Goal: Navigation & Orientation: Find specific page/section

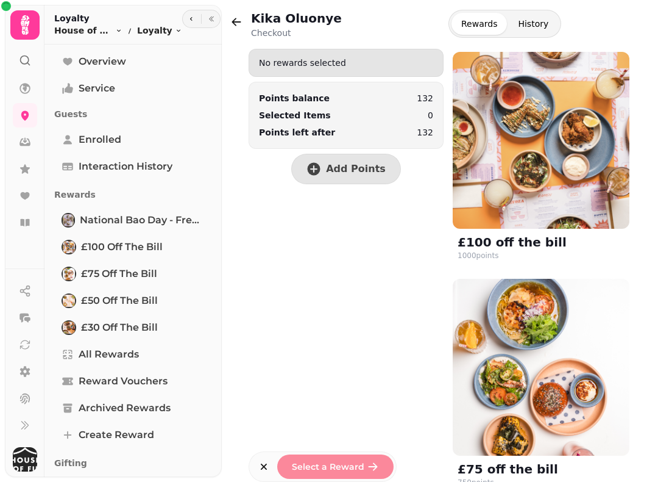
click at [239, 16] on icon "button" at bounding box center [236, 22] width 12 height 12
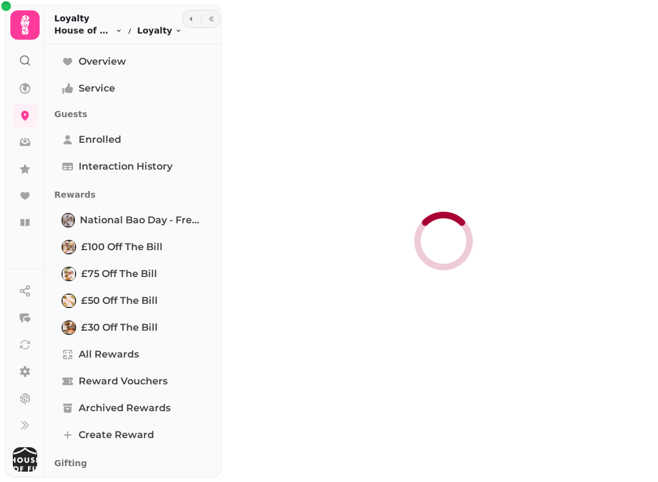
select select "**"
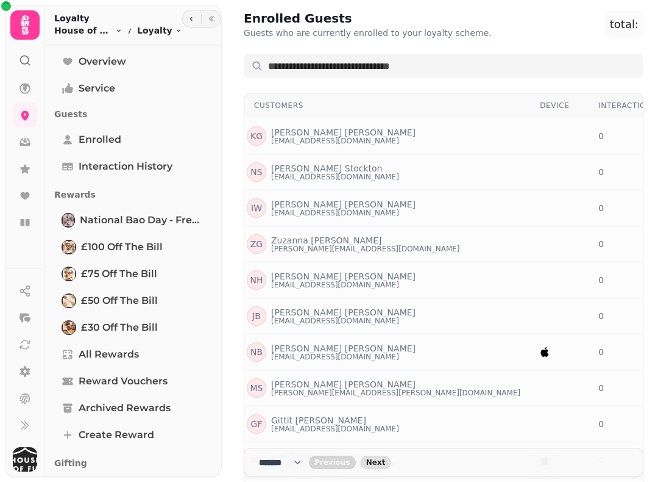
click at [24, 34] on icon at bounding box center [25, 25] width 9 height 20
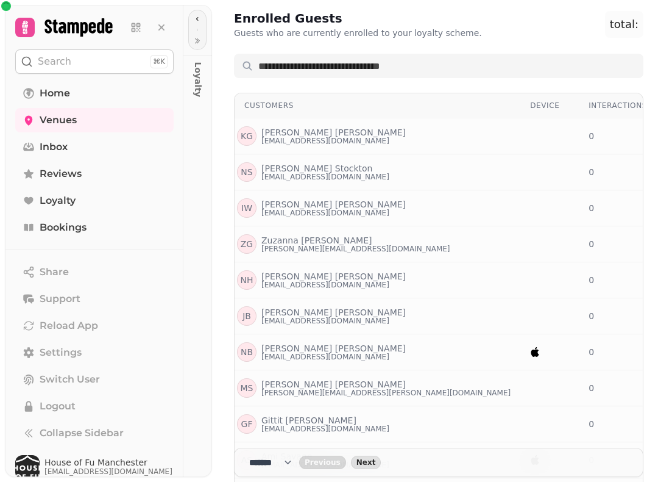
click at [26, 29] on icon at bounding box center [25, 27] width 6 height 13
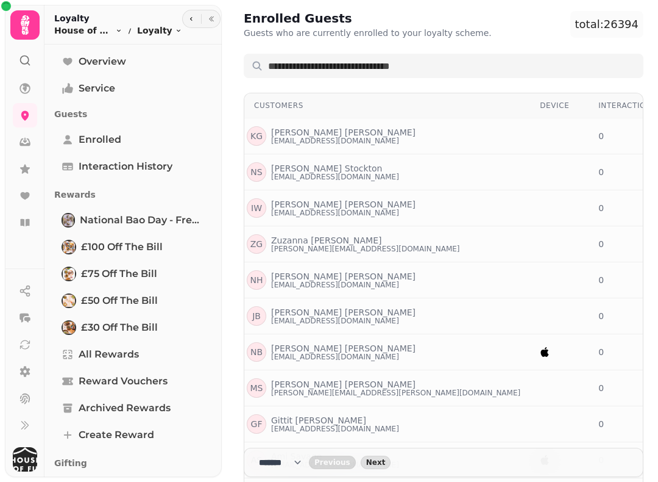
click at [29, 19] on icon at bounding box center [25, 25] width 9 height 20
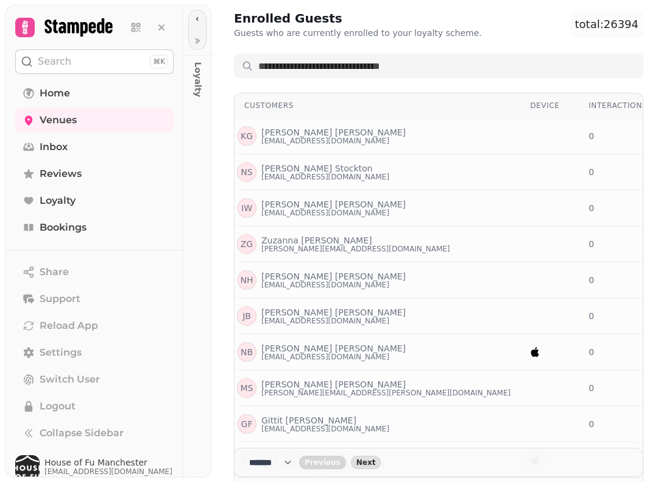
click at [68, 231] on span "Bookings" at bounding box center [63, 227] width 47 height 15
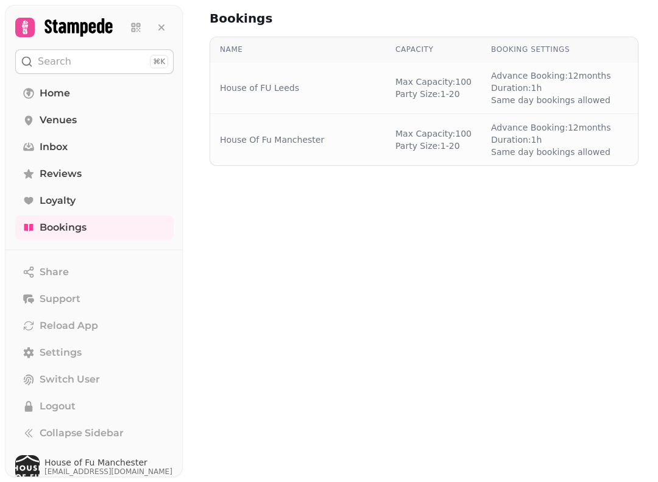
click at [301, 85] on div "House of FU Leeds" at bounding box center [298, 88] width 156 height 12
click at [51, 92] on span "Home" at bounding box center [55, 93] width 30 height 15
